Goal: Task Accomplishment & Management: Use online tool/utility

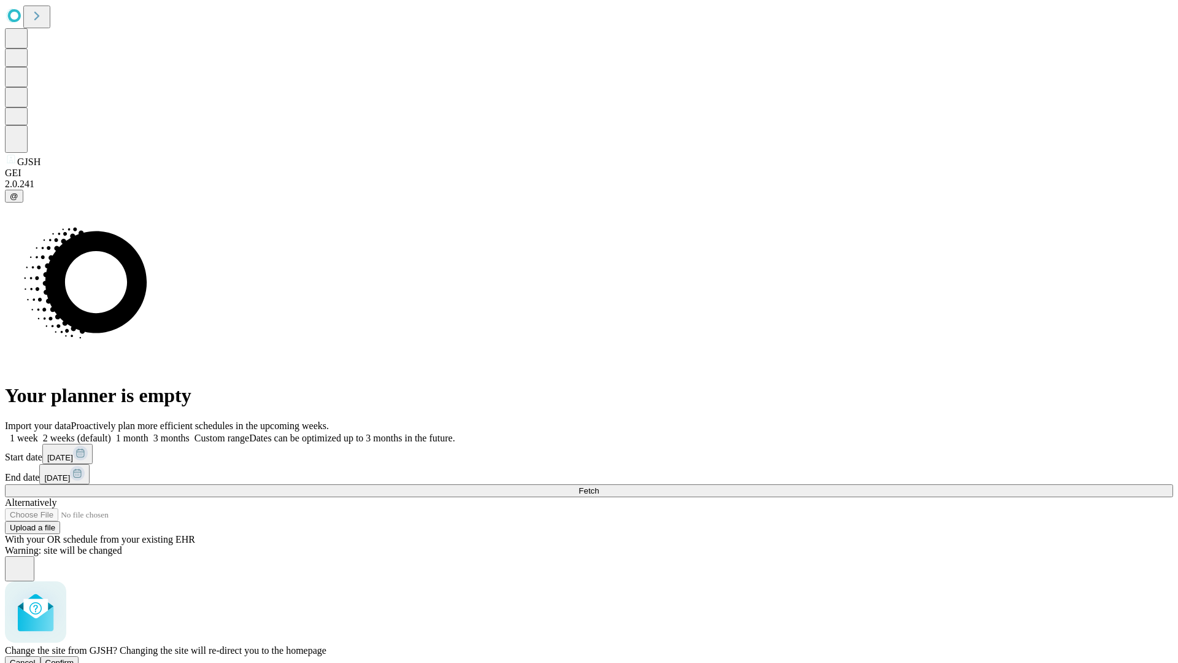
click at [74, 658] on span "Confirm" at bounding box center [59, 662] width 29 height 9
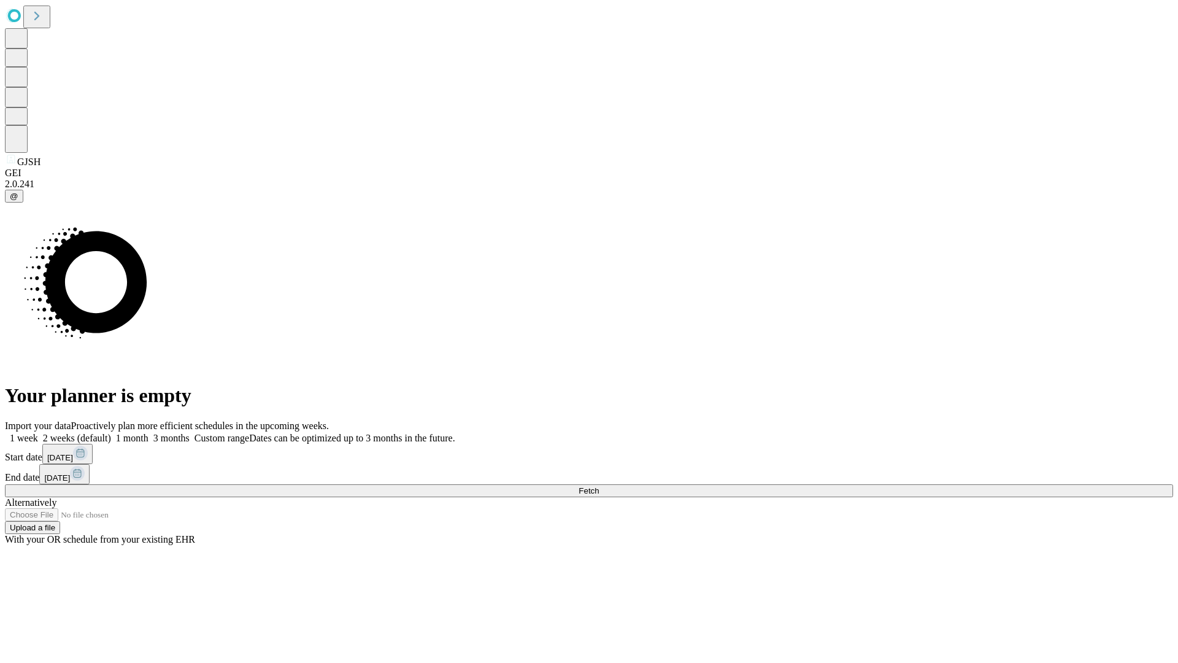
click at [38, 432] on label "1 week" at bounding box center [21, 437] width 33 height 10
click at [599, 486] on span "Fetch" at bounding box center [588, 490] width 20 height 9
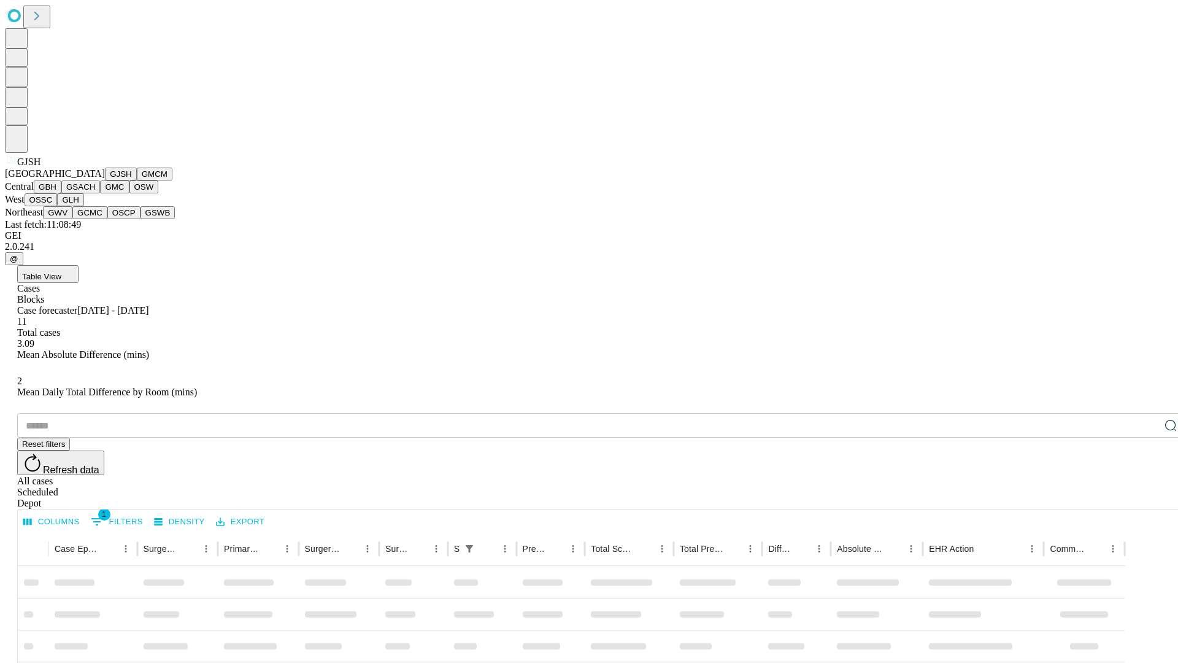
click at [137, 180] on button "GMCM" at bounding box center [155, 173] width 36 height 13
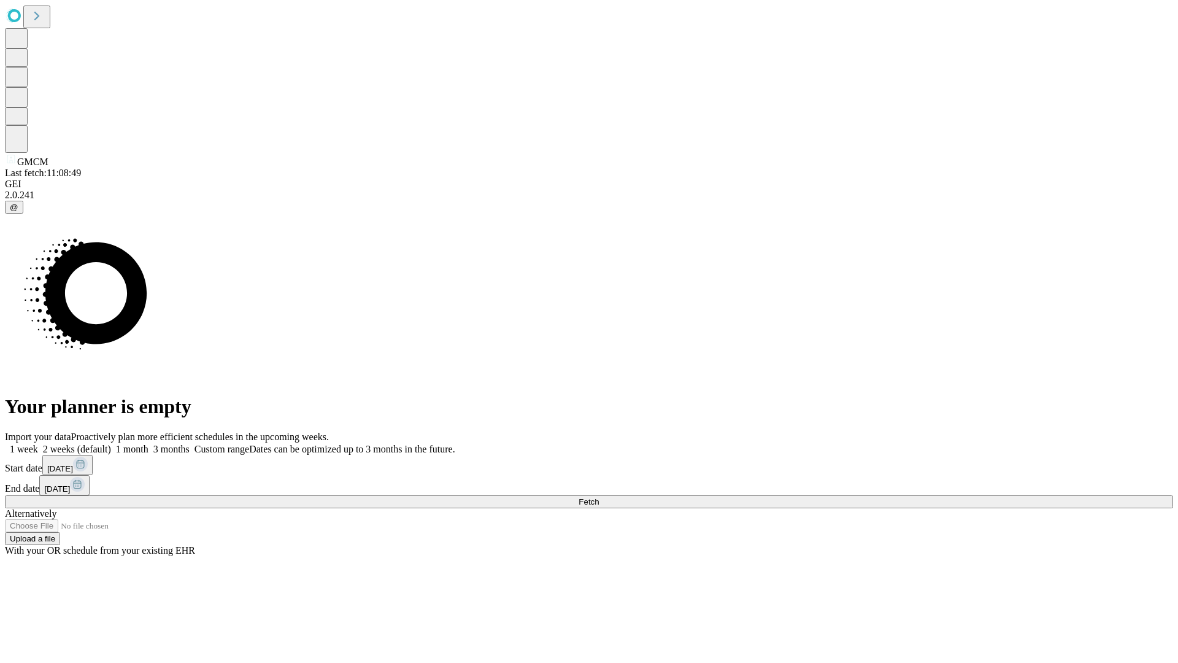
click at [38, 444] on label "1 week" at bounding box center [21, 449] width 33 height 10
click at [599, 497] on span "Fetch" at bounding box center [588, 501] width 20 height 9
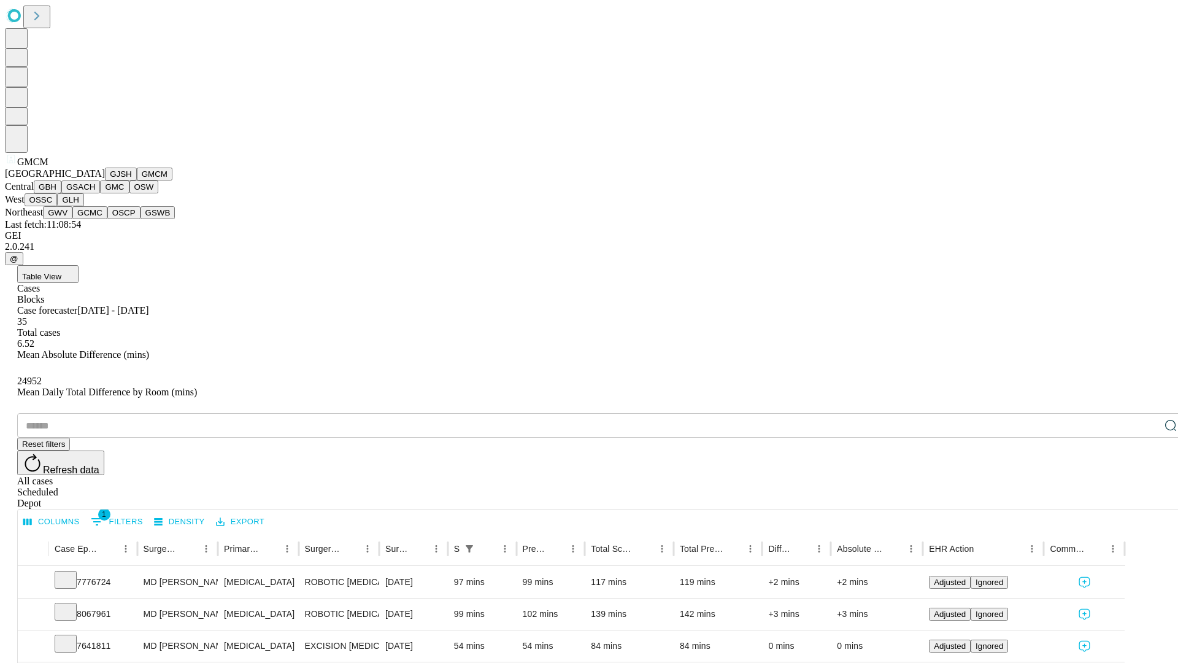
click at [61, 193] on button "GBH" at bounding box center [48, 186] width 28 height 13
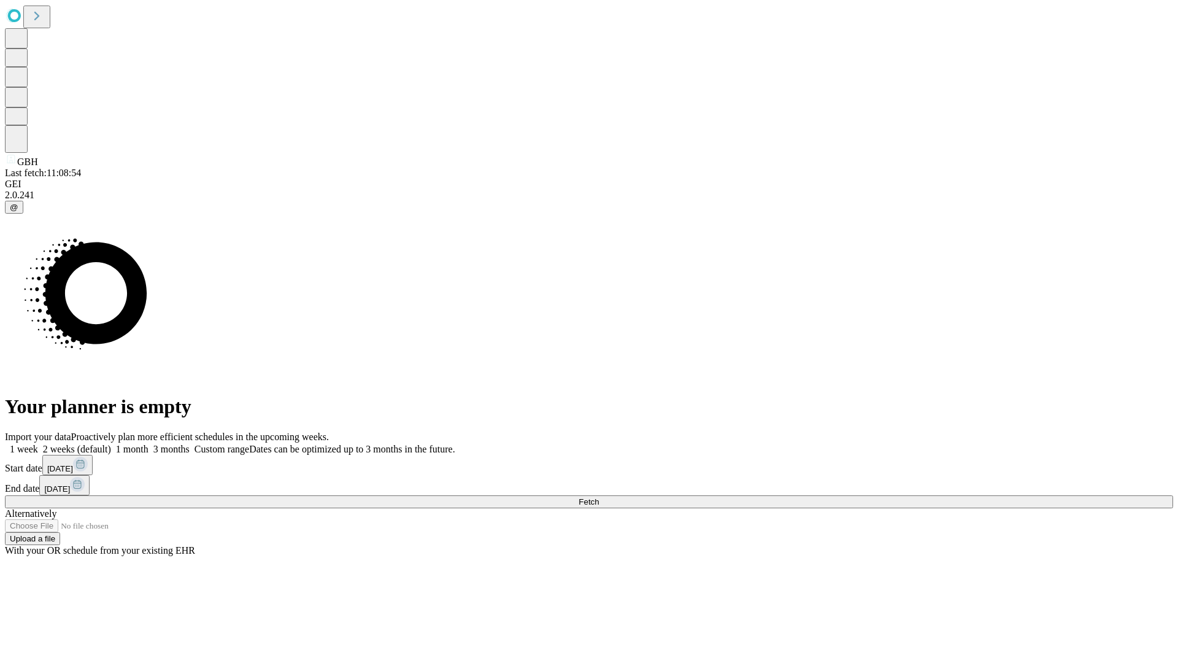
click at [38, 444] on label "1 week" at bounding box center [21, 449] width 33 height 10
click at [599, 497] on span "Fetch" at bounding box center [588, 501] width 20 height 9
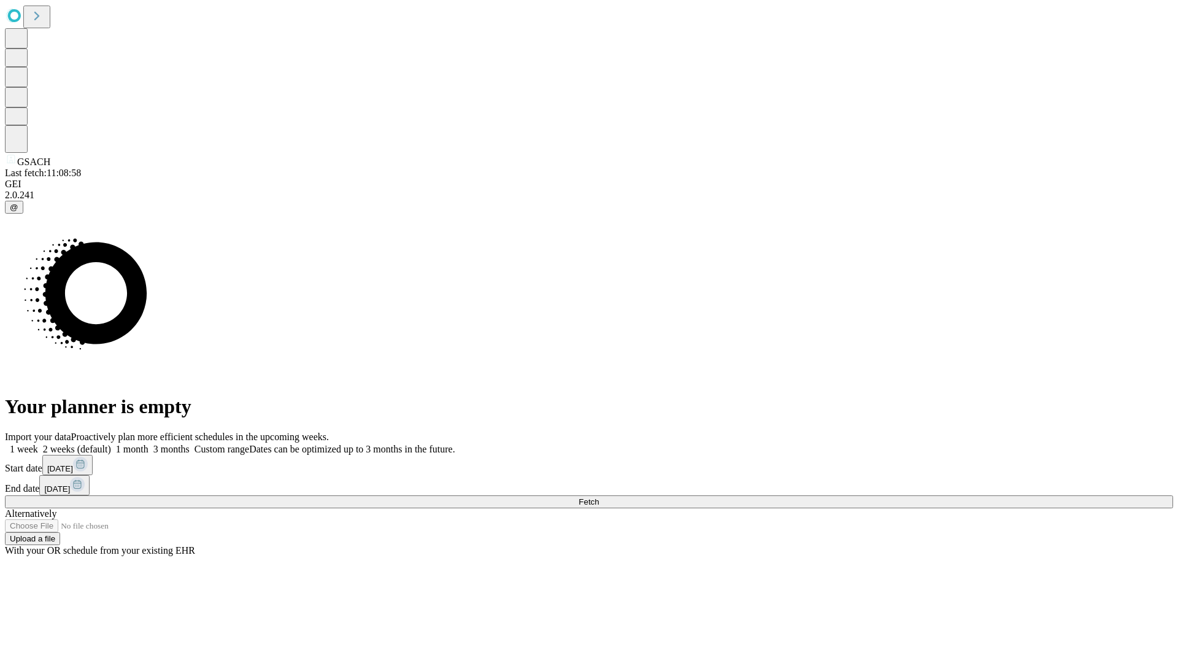
click at [38, 444] on label "1 week" at bounding box center [21, 449] width 33 height 10
click at [599, 497] on span "Fetch" at bounding box center [588, 501] width 20 height 9
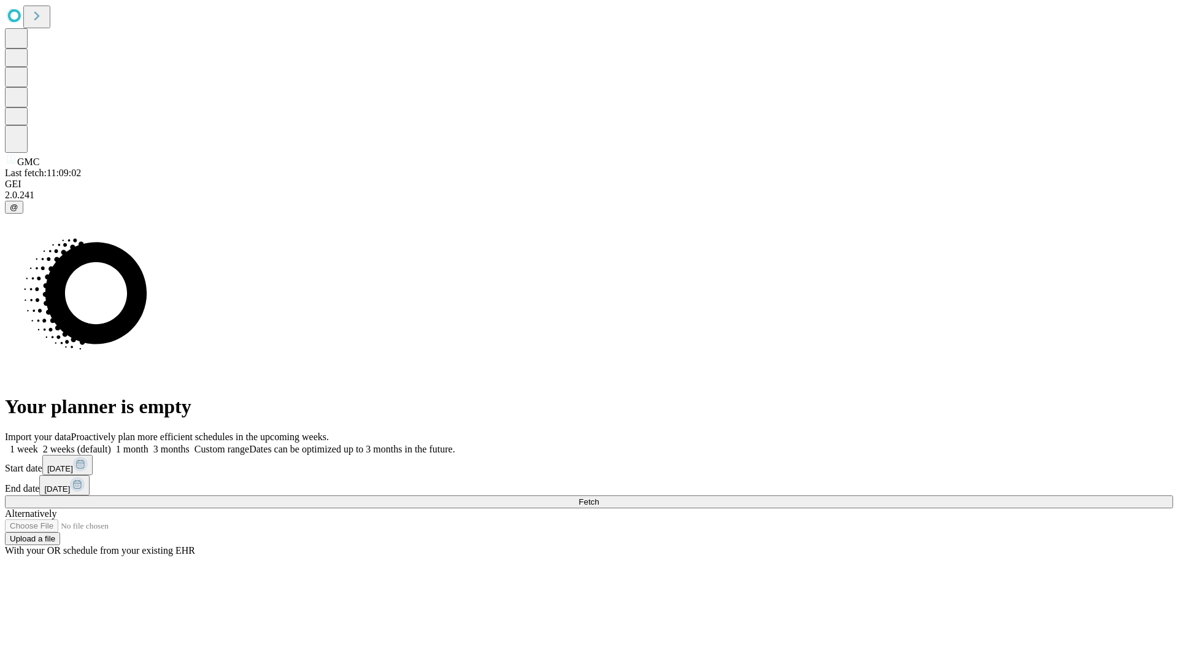
click at [38, 444] on label "1 week" at bounding box center [21, 449] width 33 height 10
click at [599, 497] on span "Fetch" at bounding box center [588, 501] width 20 height 9
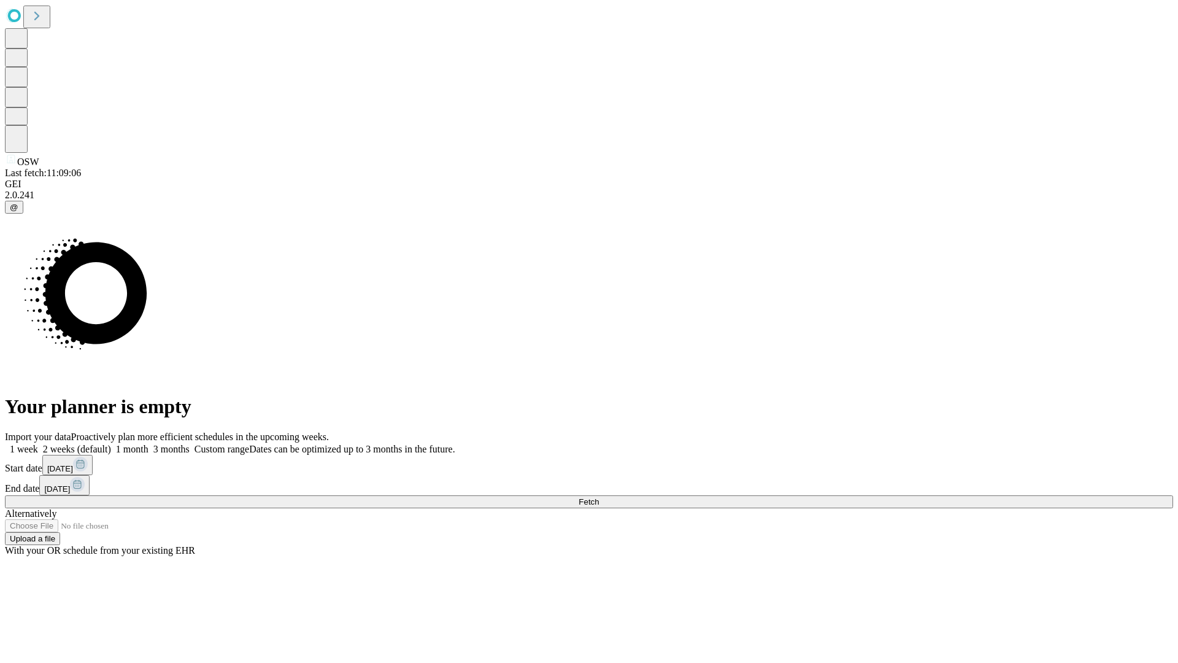
click at [599, 497] on span "Fetch" at bounding box center [588, 501] width 20 height 9
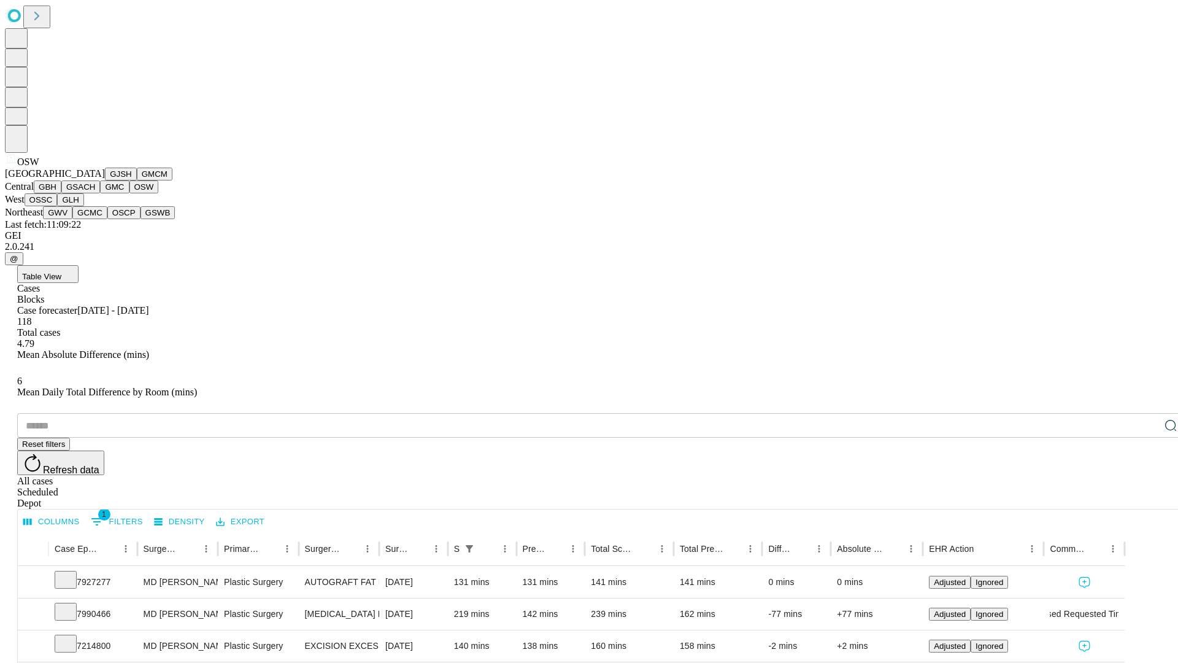
click at [58, 206] on button "OSSC" at bounding box center [41, 199] width 33 height 13
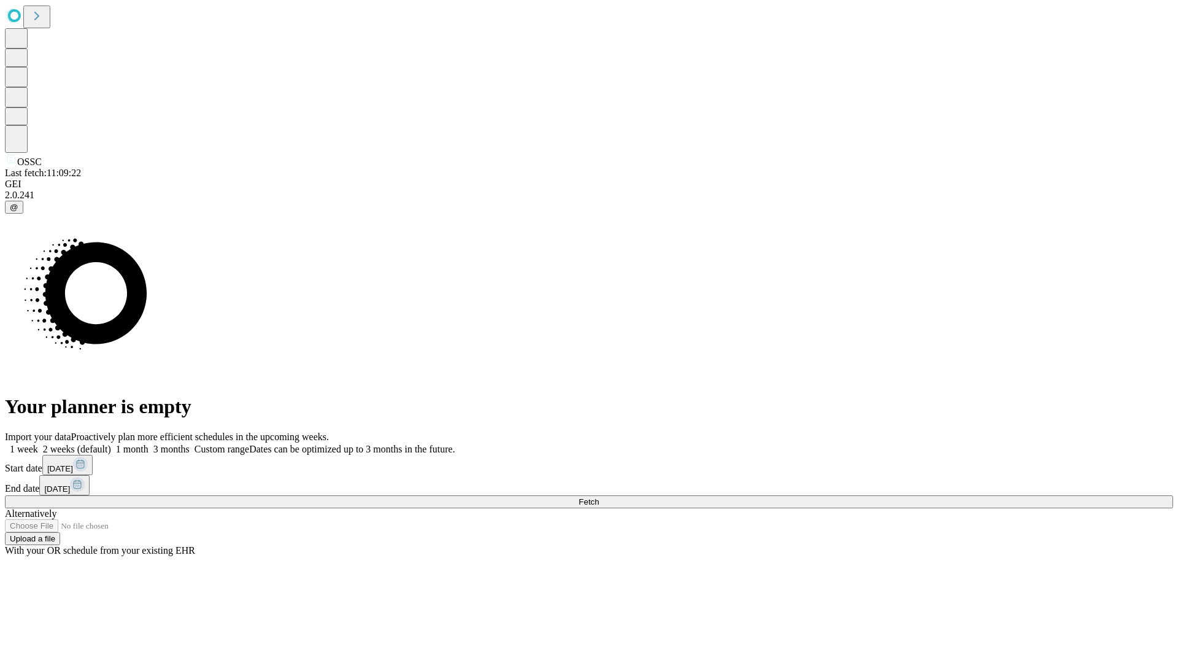
click at [599, 497] on span "Fetch" at bounding box center [588, 501] width 20 height 9
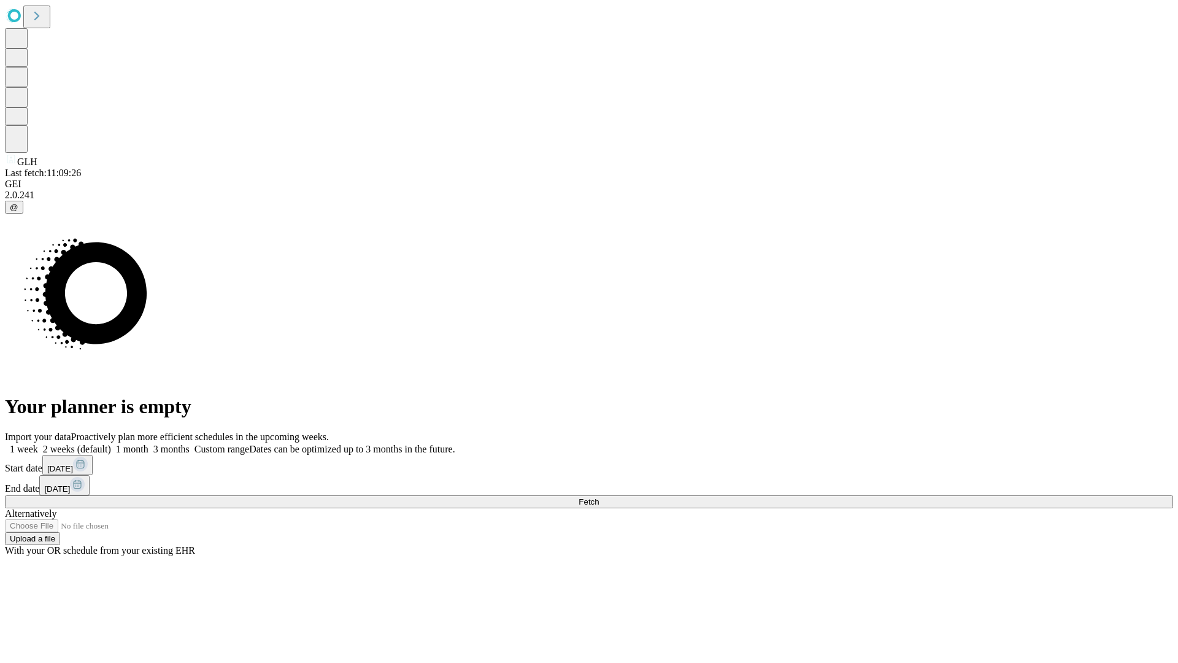
click at [38, 444] on label "1 week" at bounding box center [21, 449] width 33 height 10
click at [599, 497] on span "Fetch" at bounding box center [588, 501] width 20 height 9
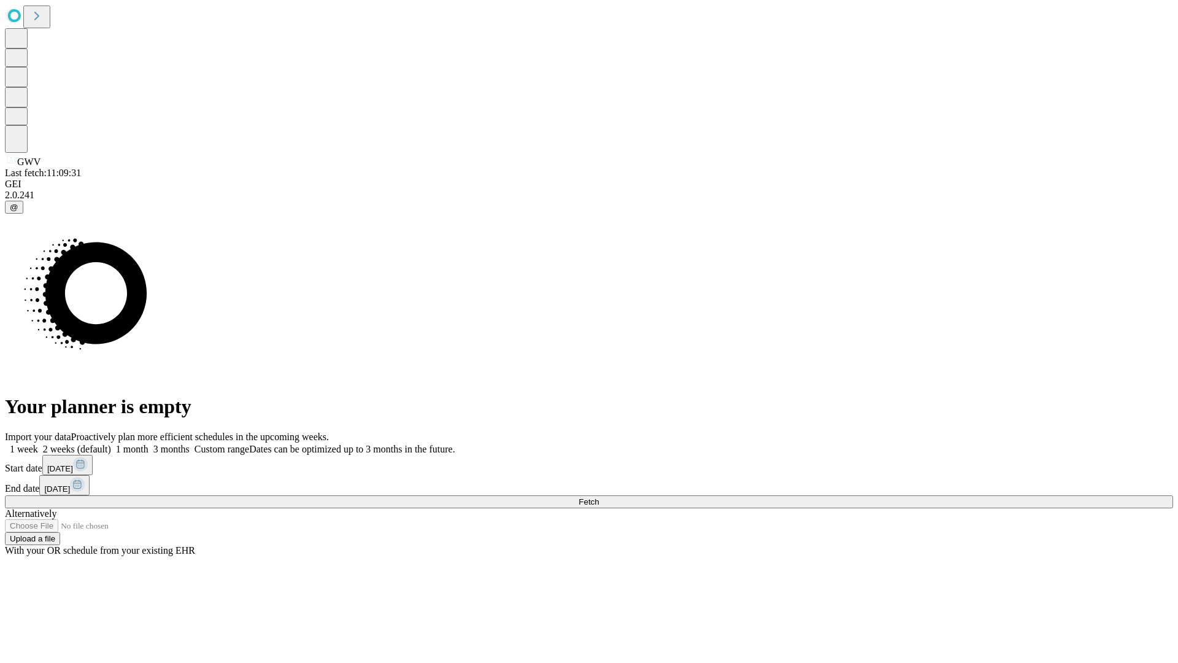
click at [38, 444] on label "1 week" at bounding box center [21, 449] width 33 height 10
click at [599, 497] on span "Fetch" at bounding box center [588, 501] width 20 height 9
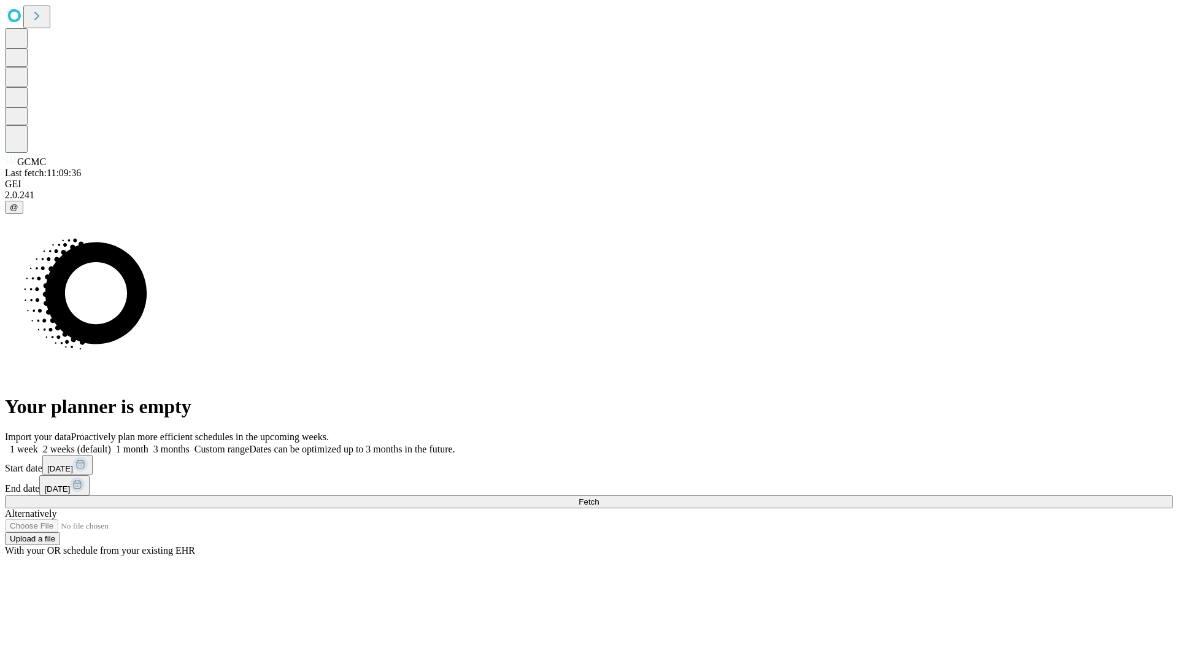
click at [38, 444] on label "1 week" at bounding box center [21, 449] width 33 height 10
click at [599, 497] on span "Fetch" at bounding box center [588, 501] width 20 height 9
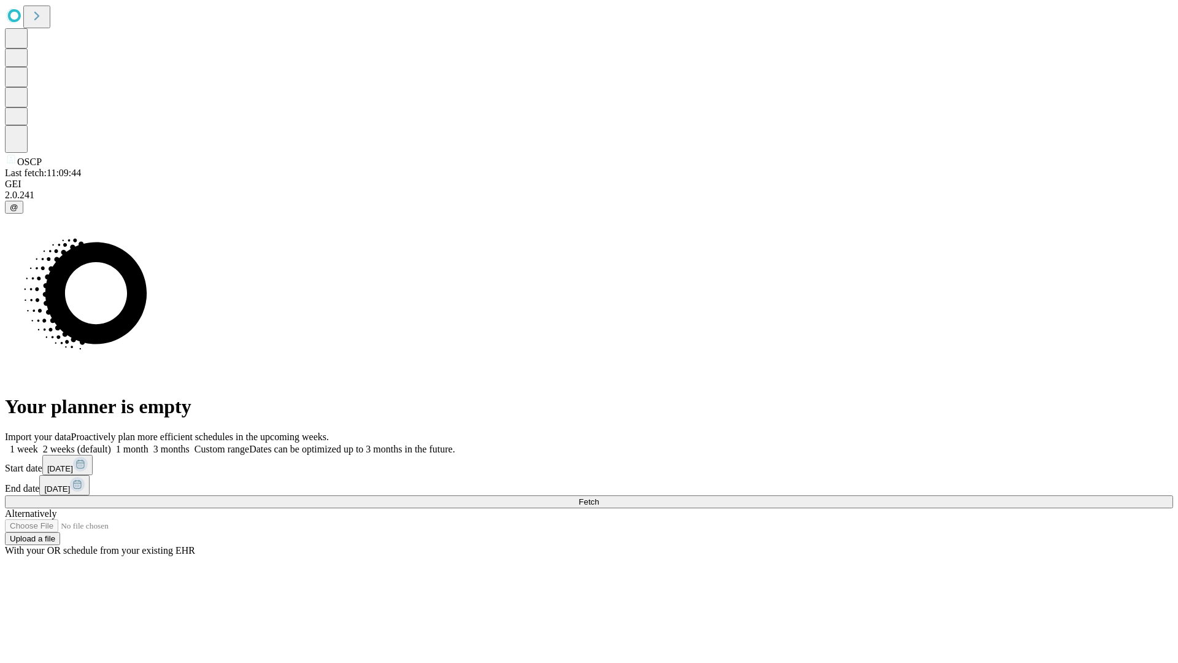
click at [38, 444] on label "1 week" at bounding box center [21, 449] width 33 height 10
click at [599, 497] on span "Fetch" at bounding box center [588, 501] width 20 height 9
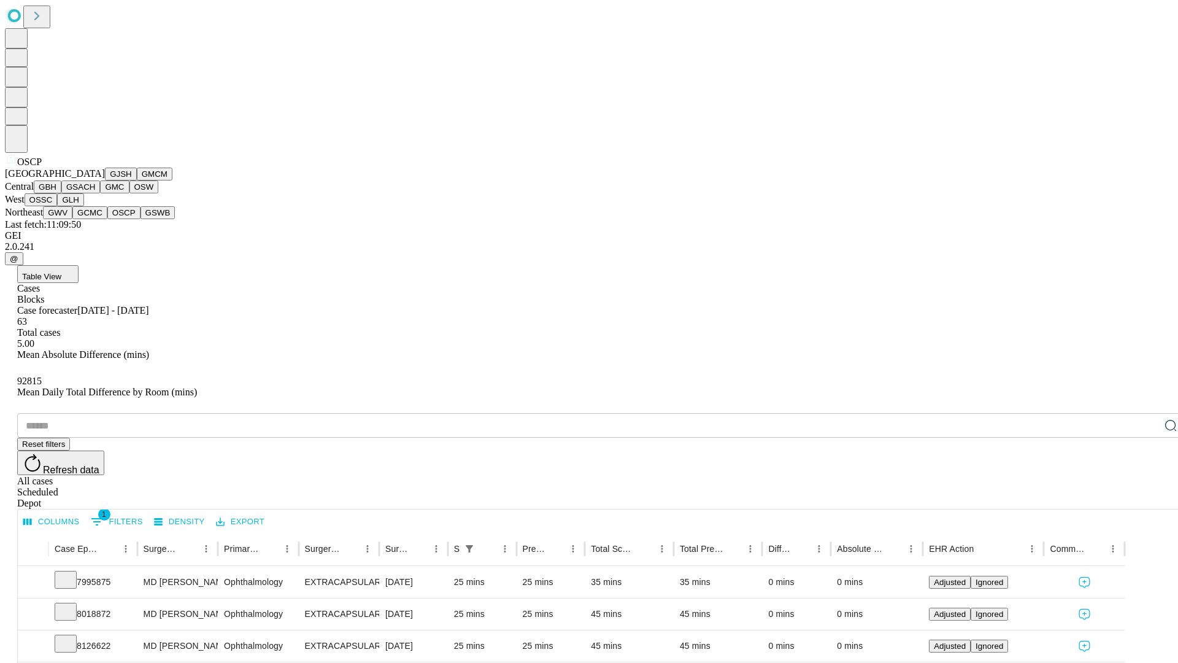
click at [140, 219] on button "GSWB" at bounding box center [157, 212] width 35 height 13
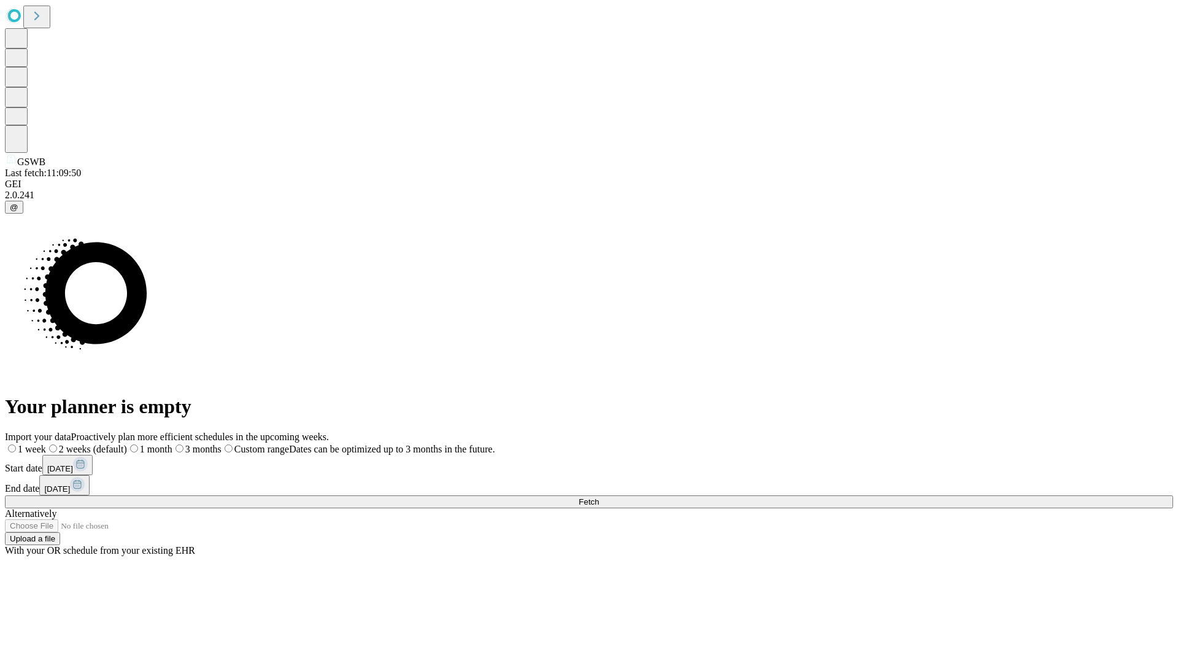
click at [46, 444] on label "1 week" at bounding box center [25, 449] width 41 height 10
click at [599, 497] on span "Fetch" at bounding box center [588, 501] width 20 height 9
